Goal: Task Accomplishment & Management: Manage account settings

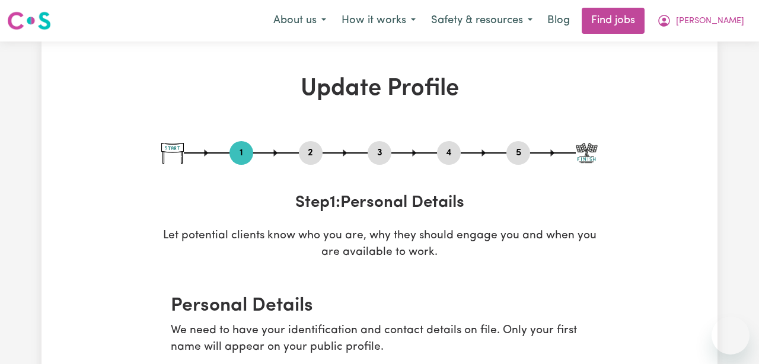
select select "[DEMOGRAPHIC_DATA]"
select select "[DEMOGRAPHIC_DATA] Citizen"
select select "Studying a healthcare related degree or qualification"
select select "55"
select select "65"
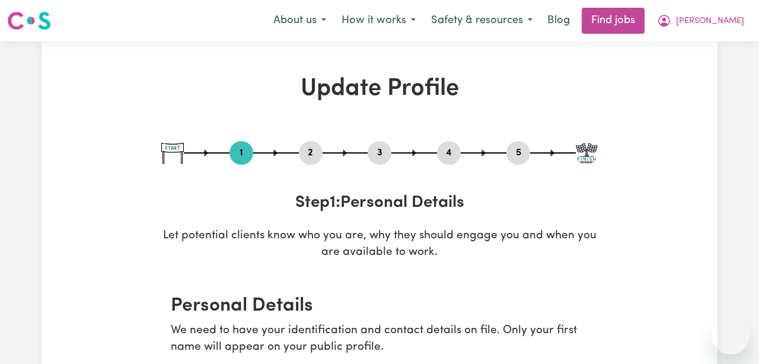
select select "65"
click at [537, 21] on button "Safety & resources" at bounding box center [481, 20] width 117 height 25
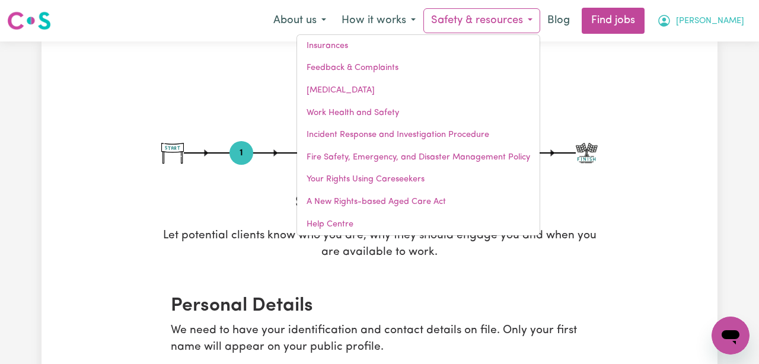
click at [729, 25] on span "[PERSON_NAME]" at bounding box center [710, 21] width 68 height 13
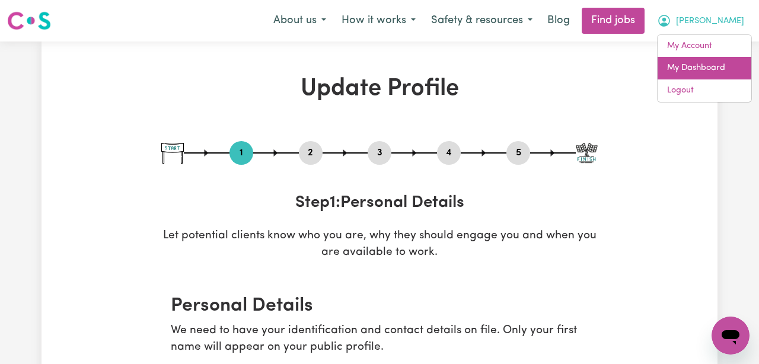
click at [717, 66] on link "My Dashboard" at bounding box center [704, 68] width 94 height 23
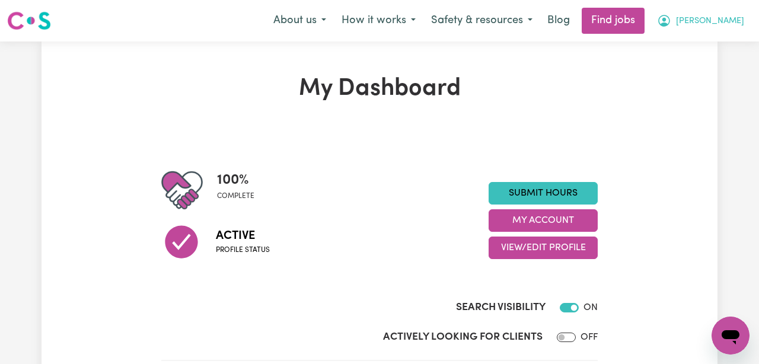
click at [721, 24] on span "[PERSON_NAME]" at bounding box center [710, 21] width 68 height 13
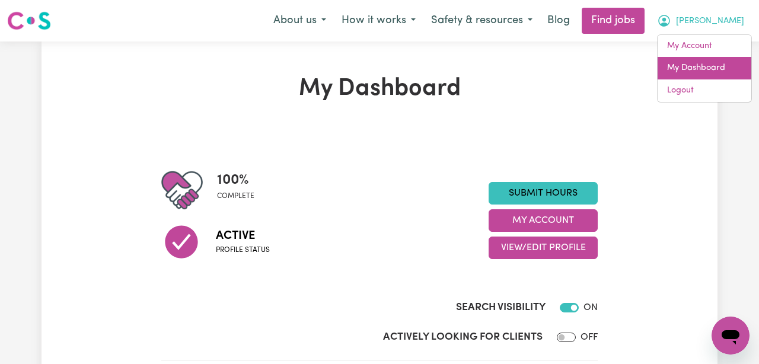
click at [695, 71] on link "My Dashboard" at bounding box center [704, 68] width 94 height 23
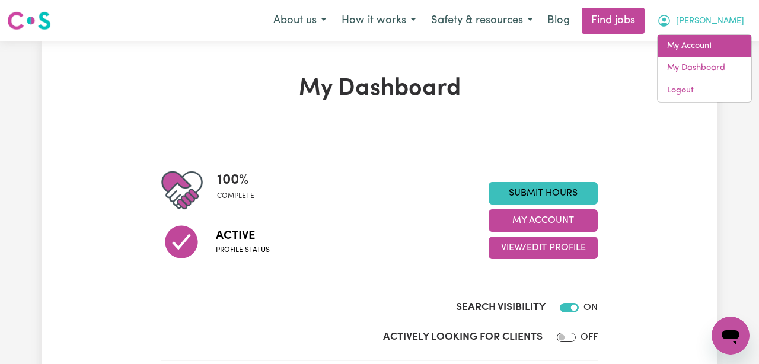
click at [698, 51] on link "My Account" at bounding box center [704, 46] width 94 height 23
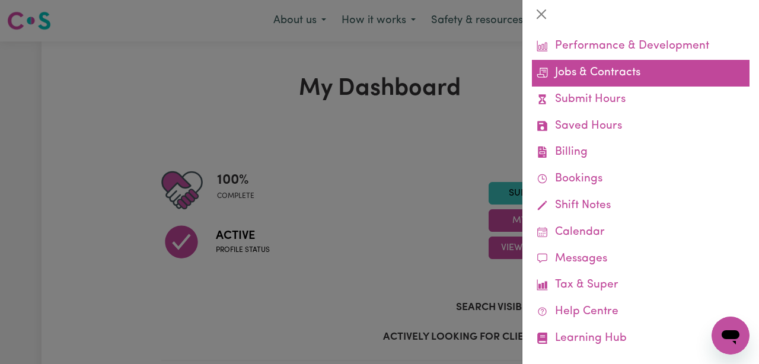
scroll to position [79, 0]
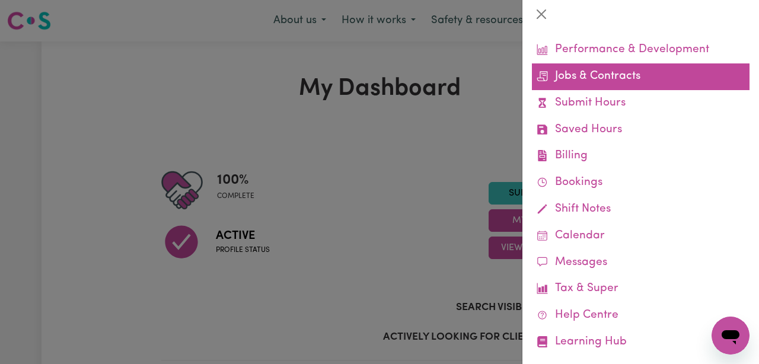
click at [609, 88] on link "Jobs & Contracts" at bounding box center [641, 76] width 218 height 27
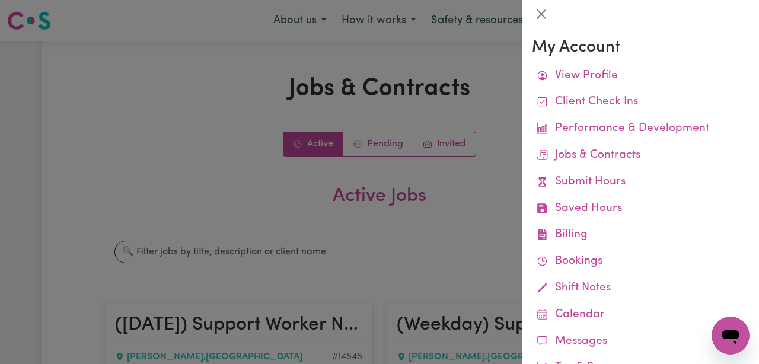
click at [454, 207] on div at bounding box center [379, 182] width 759 height 364
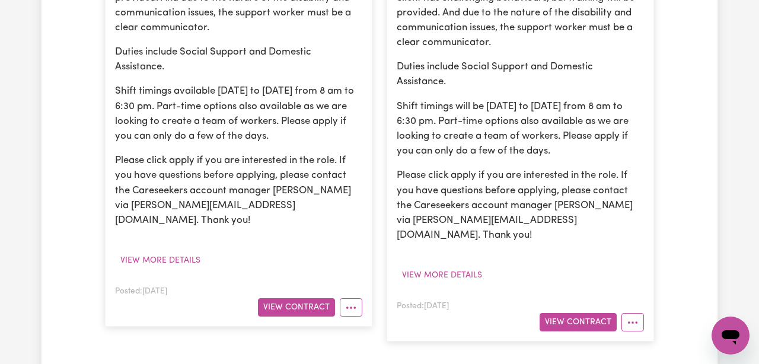
scroll to position [491, 0]
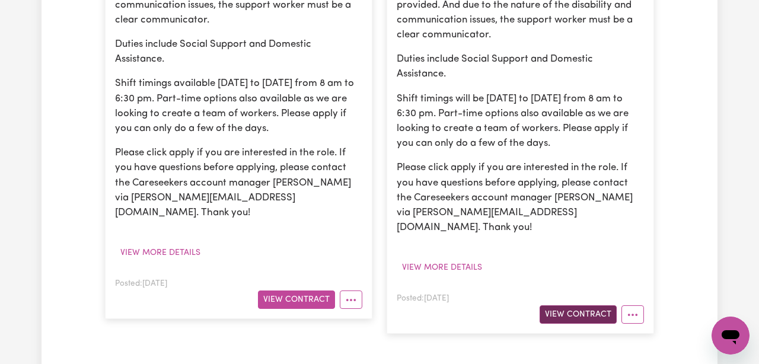
click at [575, 305] on button "View Contract" at bounding box center [577, 314] width 77 height 18
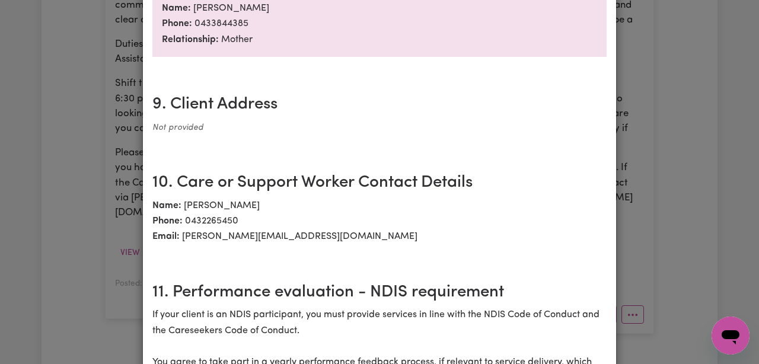
scroll to position [1720, 0]
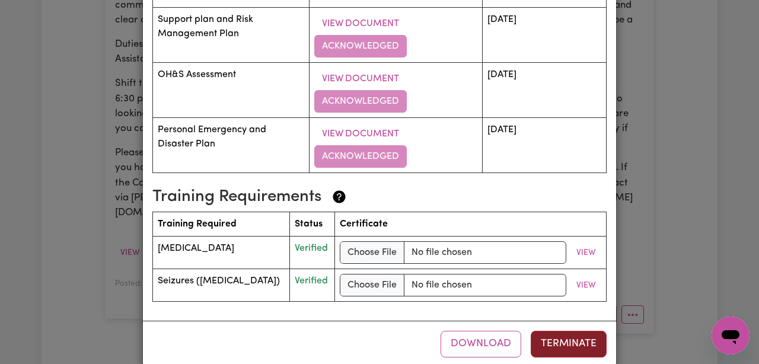
click at [574, 331] on button "Terminate" at bounding box center [569, 344] width 76 height 26
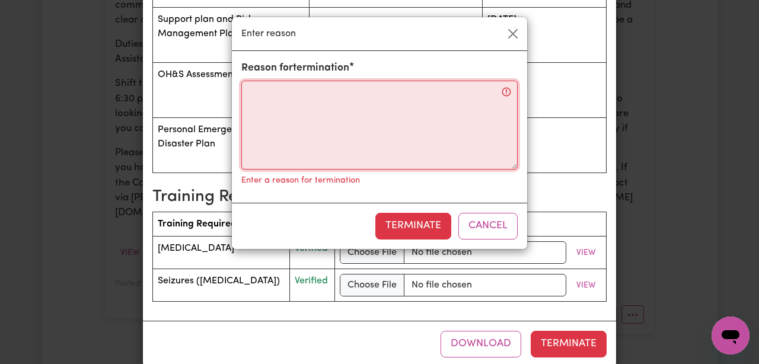
click at [391, 101] on textarea "Reason for termination" at bounding box center [379, 125] width 276 height 89
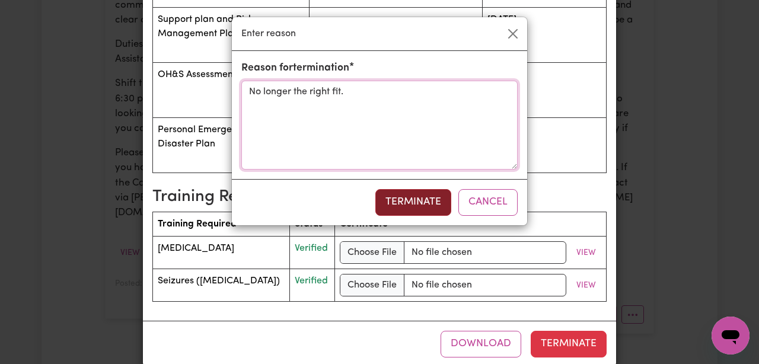
type textarea "No longer the right fit."
click at [422, 204] on button "Terminate" at bounding box center [413, 202] width 76 height 26
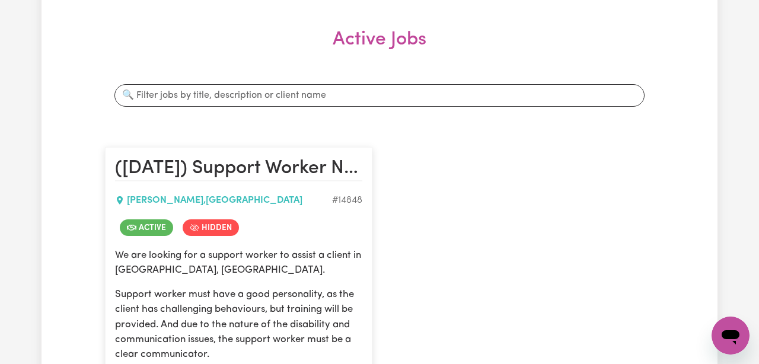
scroll to position [0, 0]
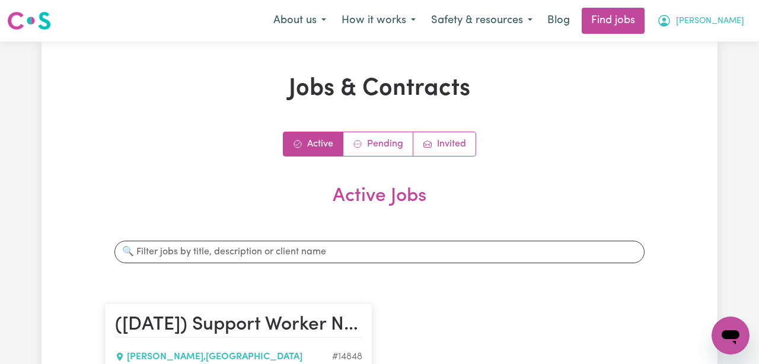
click at [733, 23] on span "[PERSON_NAME]" at bounding box center [710, 21] width 68 height 13
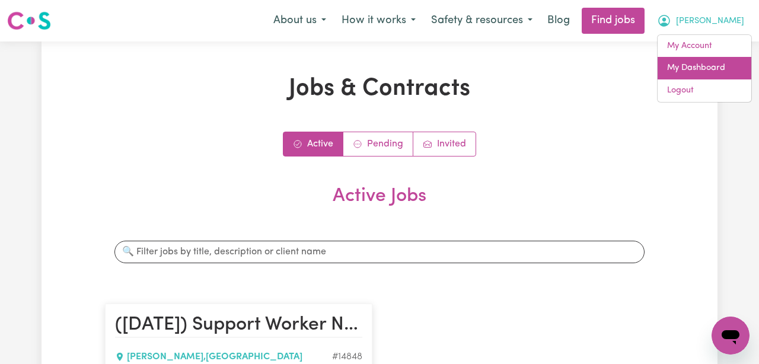
click at [721, 68] on link "My Dashboard" at bounding box center [704, 68] width 94 height 23
